Goal: Navigation & Orientation: Find specific page/section

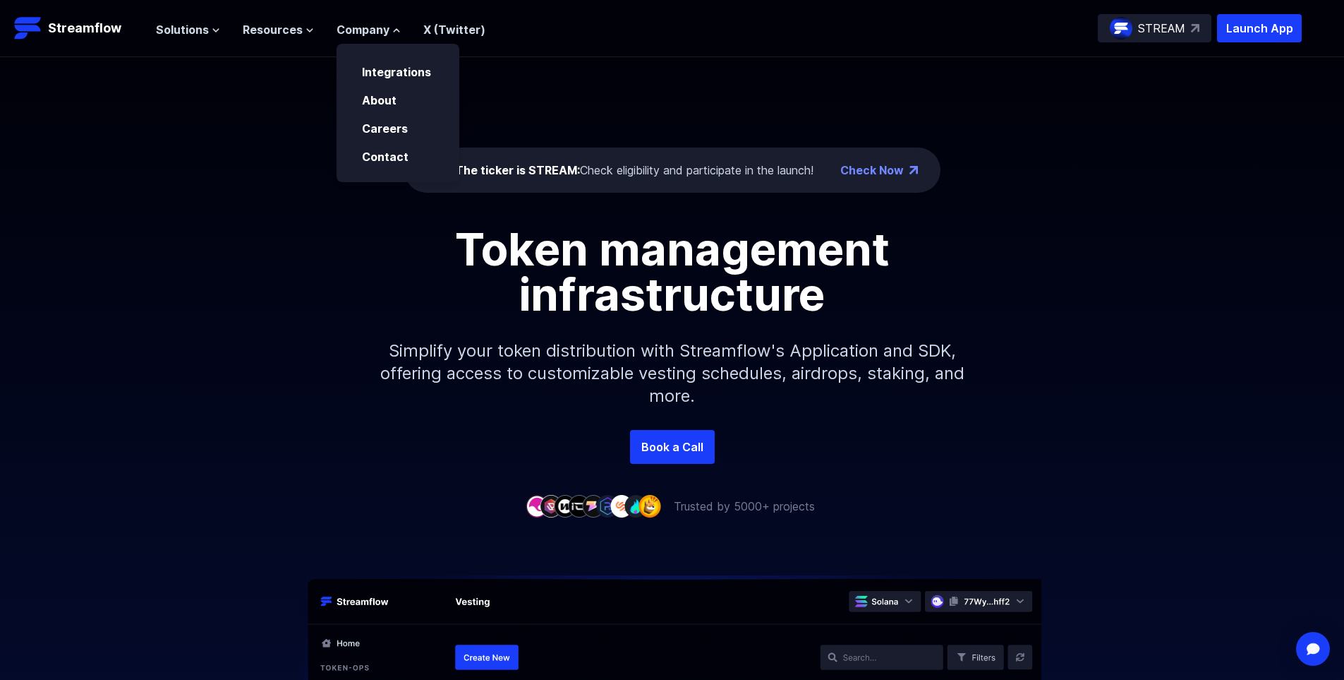
click at [394, 30] on icon at bounding box center [397, 30] width 6 height 3
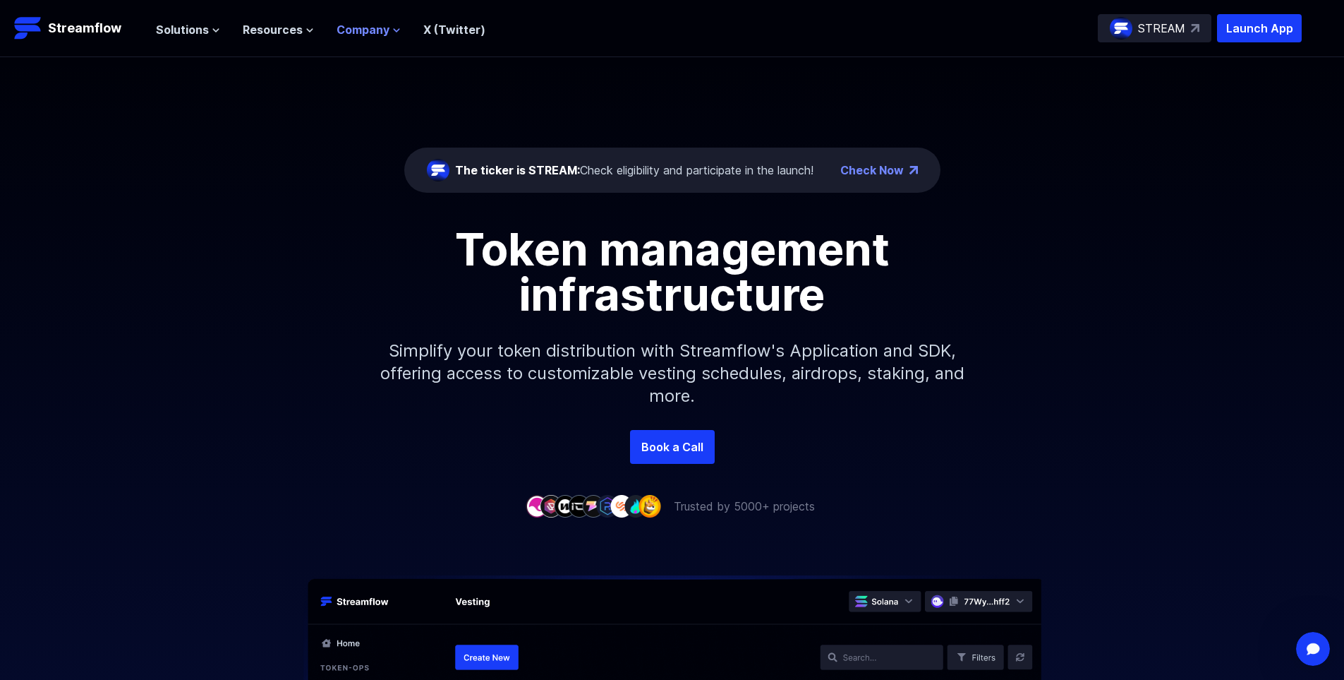
click at [375, 28] on span "Company" at bounding box center [363, 29] width 53 height 17
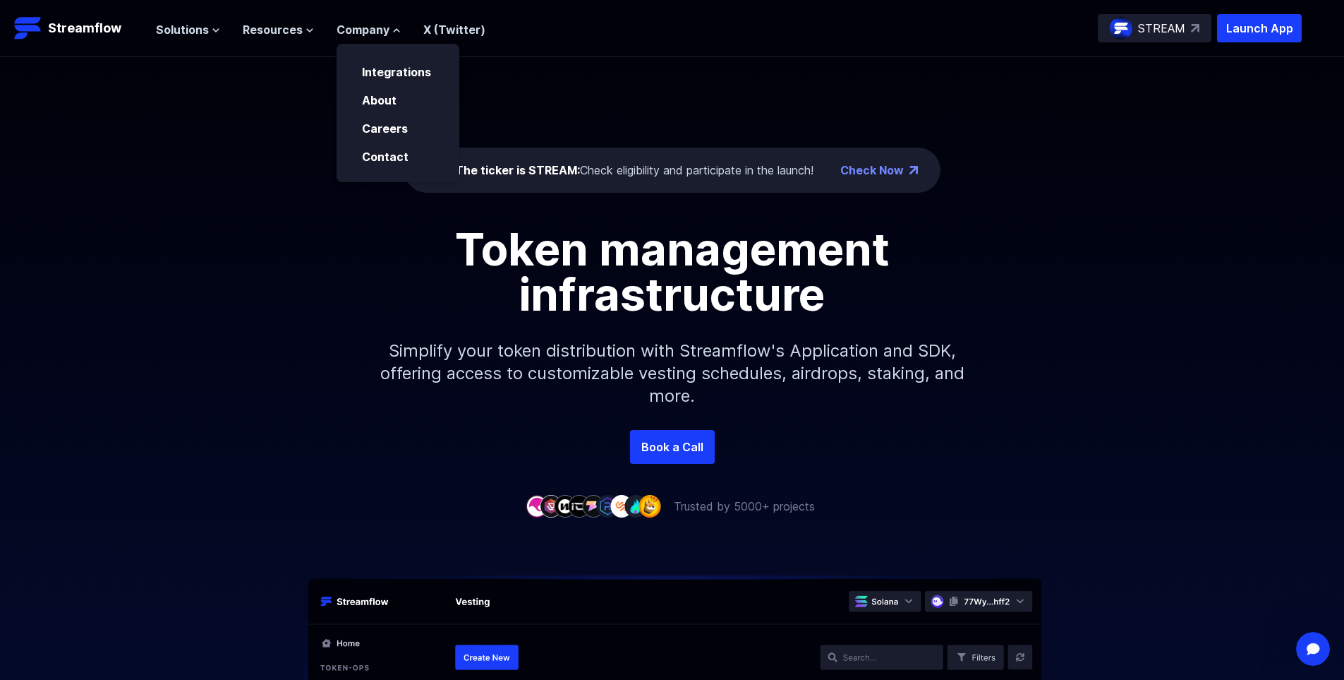
click at [392, 109] on div "Careers" at bounding box center [398, 123] width 123 height 28
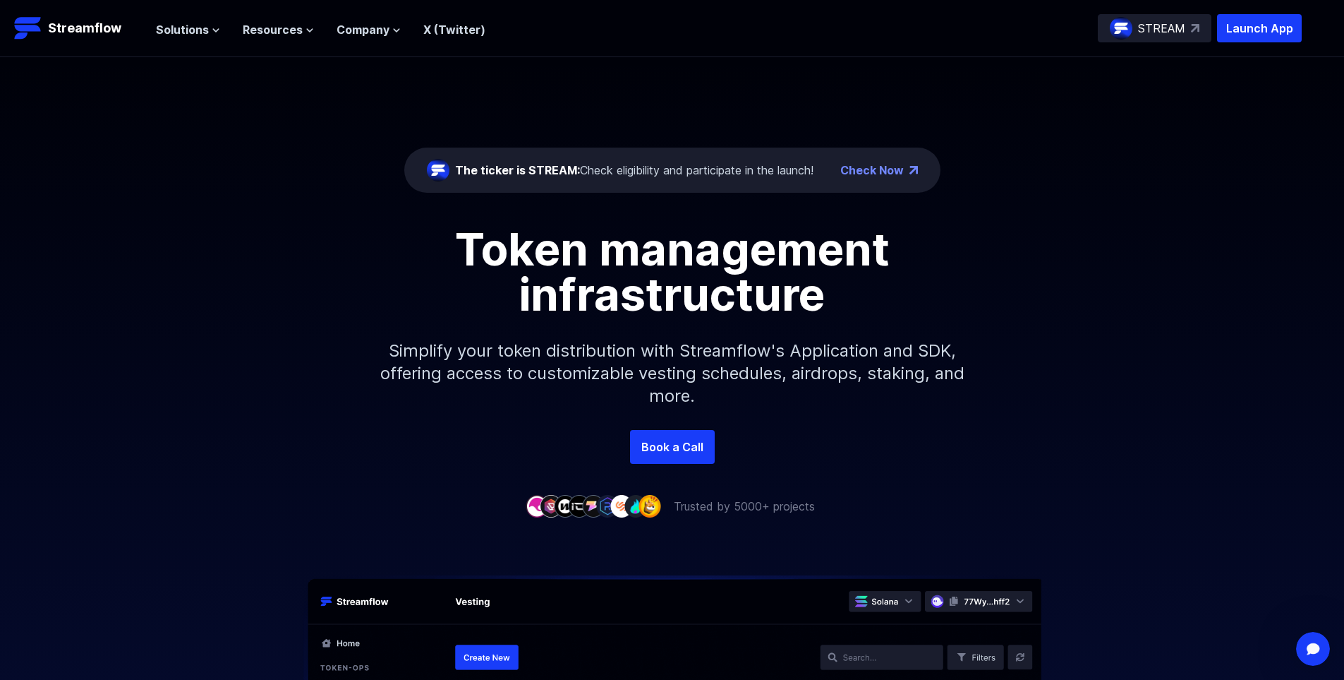
click at [378, 40] on div "Solutions Overview Streamflow features an all-in-one token distribution platfor…" at bounding box center [321, 28] width 330 height 28
click at [376, 32] on span "Company" at bounding box center [363, 29] width 53 height 17
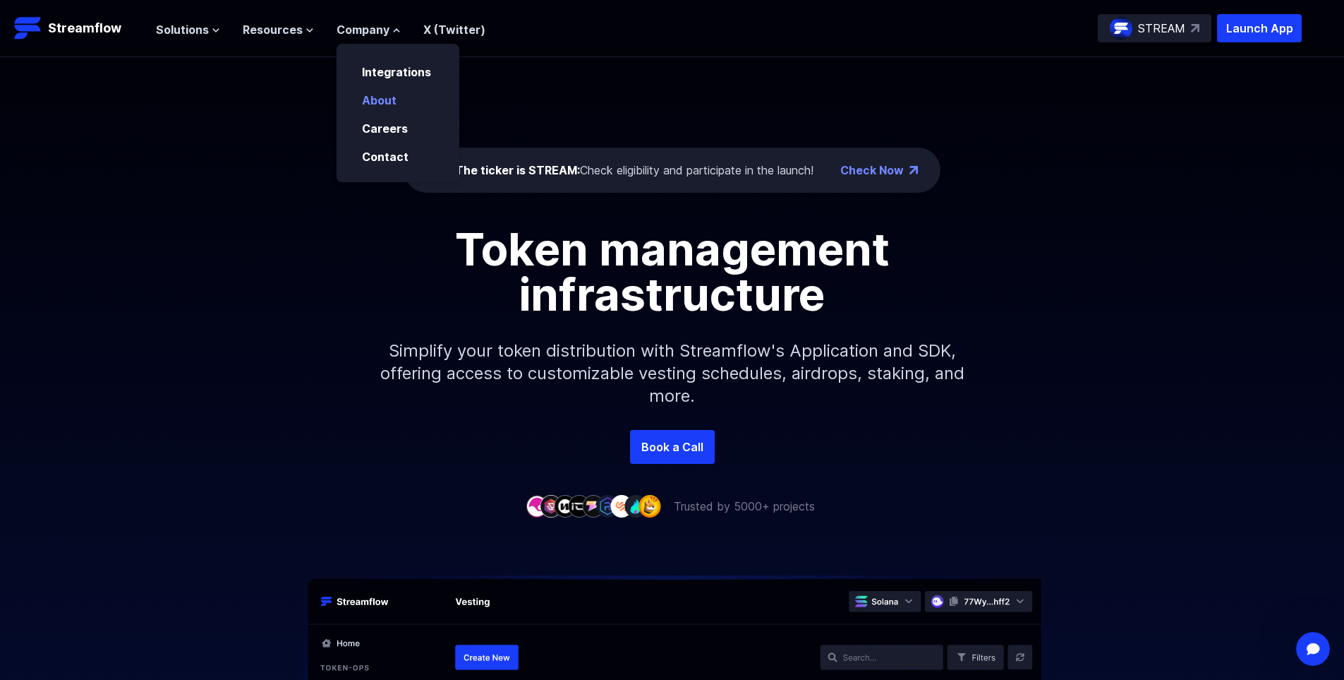
click at [373, 107] on p "About" at bounding box center [389, 100] width 71 height 17
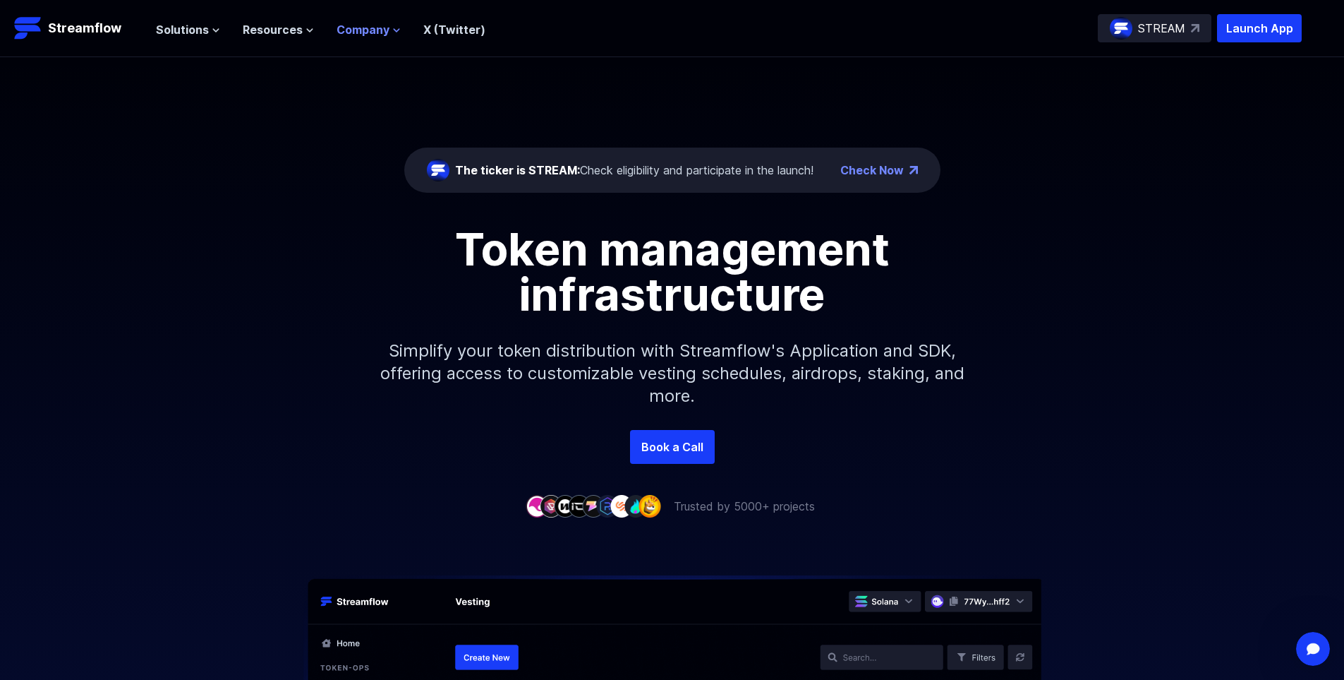
click at [362, 30] on span "Company" at bounding box center [363, 29] width 53 height 17
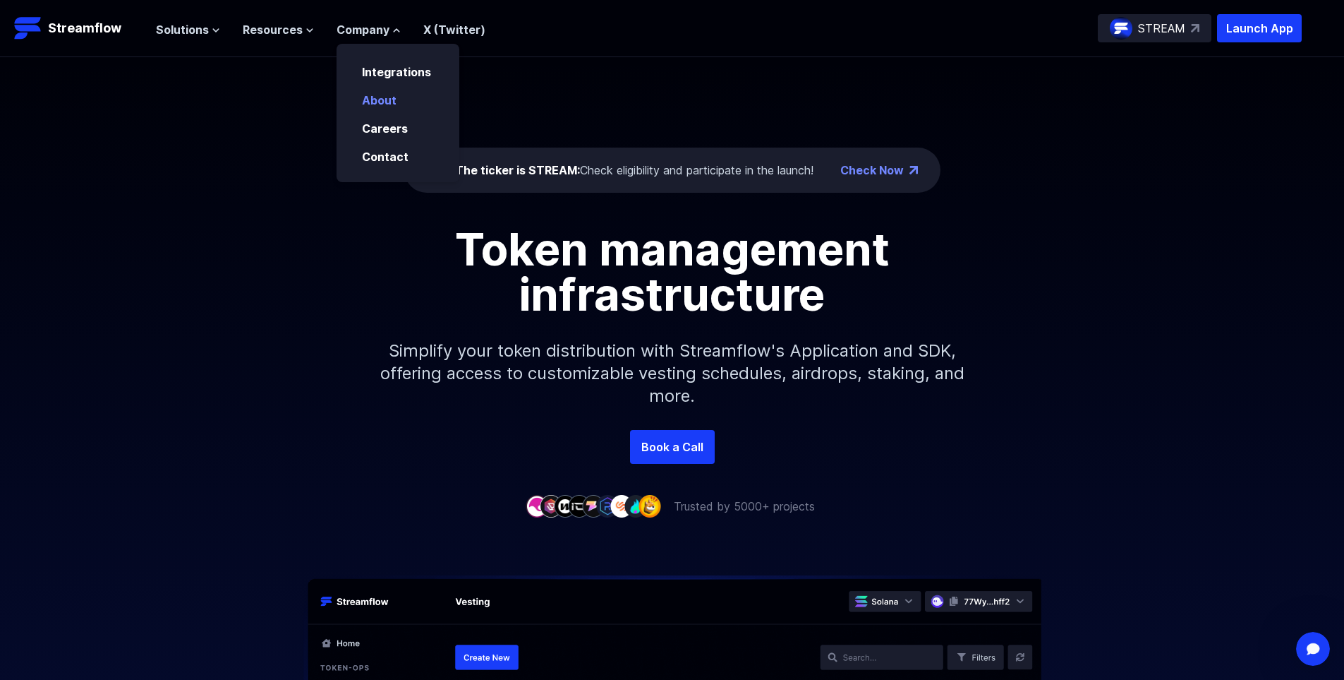
click at [377, 97] on link "About" at bounding box center [379, 100] width 35 height 14
